Goal: Find specific page/section: Find specific page/section

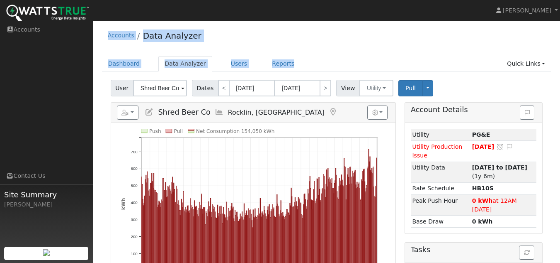
drag, startPoint x: 319, startPoint y: 69, endPoint x: 94, endPoint y: 39, distance: 226.9
click at [234, 37] on div "Accounts Data Analyzer" at bounding box center [327, 37] width 450 height 25
drag, startPoint x: 327, startPoint y: 61, endPoint x: 100, endPoint y: 39, distance: 228.0
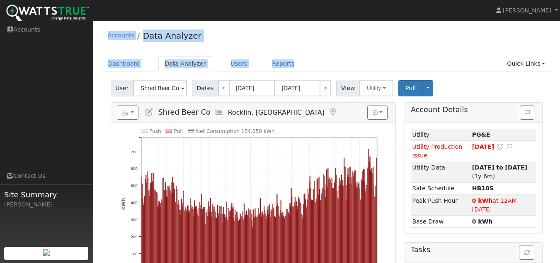
click at [268, 33] on div "Accounts Data Analyzer" at bounding box center [327, 37] width 450 height 25
drag, startPoint x: 299, startPoint y: 66, endPoint x: 107, endPoint y: 41, distance: 193.3
click at [266, 32] on div "Accounts Data Analyzer" at bounding box center [327, 37] width 450 height 25
drag, startPoint x: 314, startPoint y: 66, endPoint x: 123, endPoint y: 25, distance: 194.7
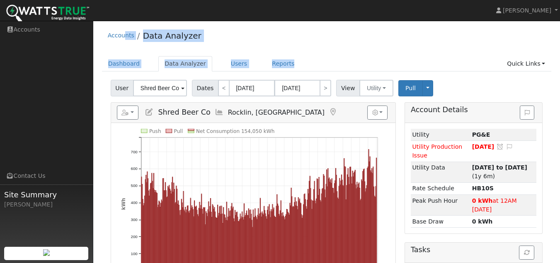
click at [229, 27] on div "Accounts Data Analyzer" at bounding box center [327, 37] width 450 height 25
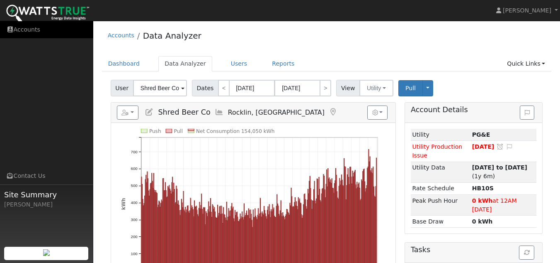
drag, startPoint x: 307, startPoint y: 64, endPoint x: 92, endPoint y: 34, distance: 216.9
click at [113, 135] on div "Push Pull Net Consumption 154,050 kWh [DATE] [DATE] [DATE] [DATE] [DATE] [DATE]…" at bounding box center [253, 212] width 285 height 178
